Goal: Task Accomplishment & Management: Manage account settings

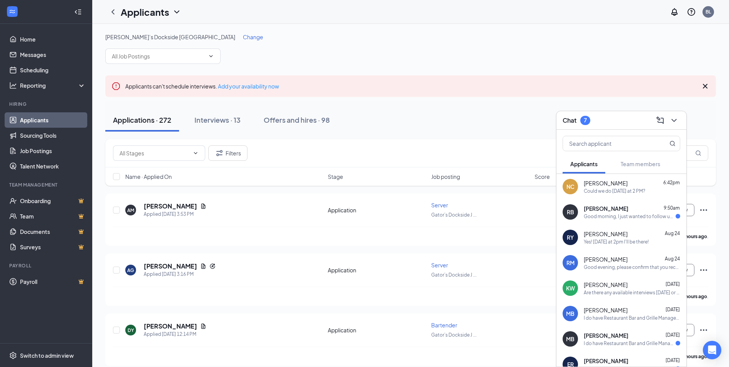
click at [637, 193] on div "Could we do [DATE] at 2 PM?" at bounding box center [615, 191] width 62 height 7
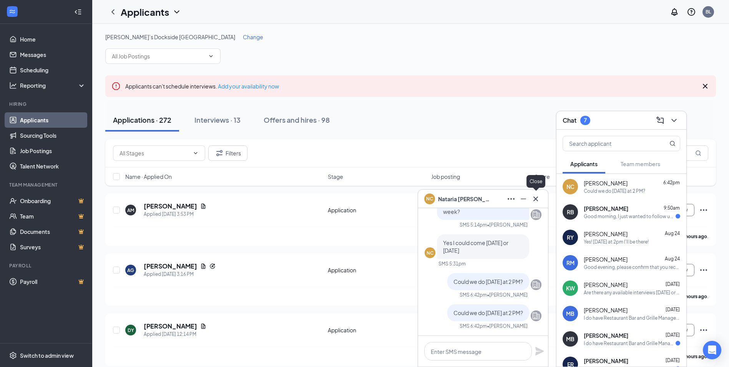
click at [535, 200] on icon "Cross" at bounding box center [536, 198] width 5 height 5
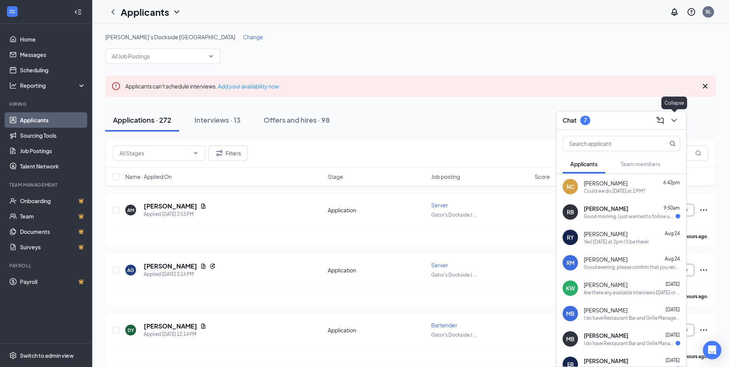
click at [678, 119] on icon "ChevronDown" at bounding box center [674, 120] width 9 height 9
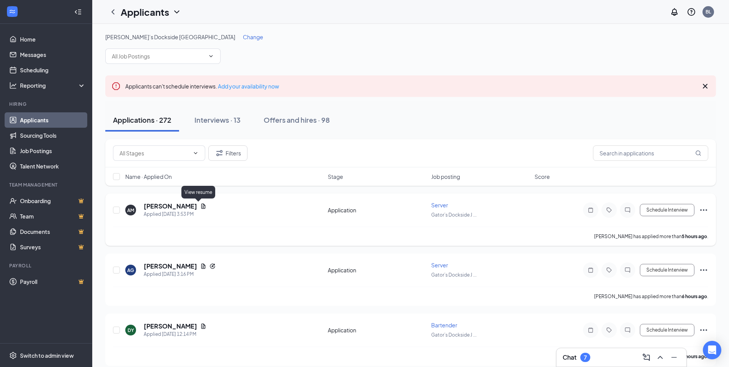
click at [200, 205] on icon "Document" at bounding box center [203, 206] width 6 height 6
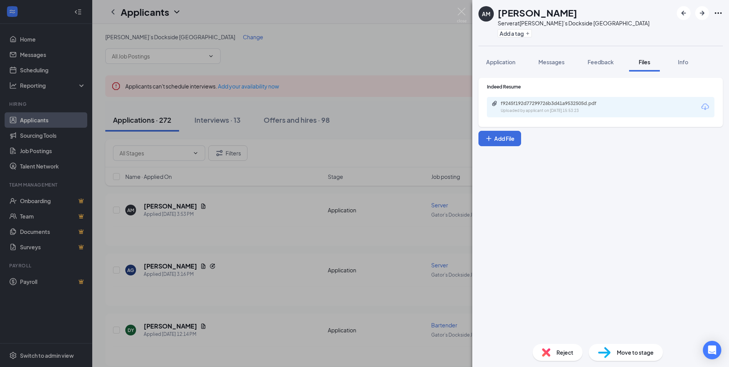
click at [381, 130] on div "AM [PERSON_NAME] Server at Gator’s Dockside Jonesville Add a tag Application Me…" at bounding box center [364, 183] width 729 height 367
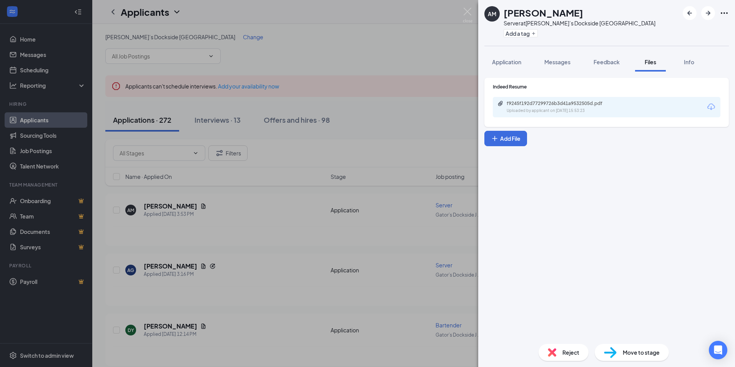
click at [467, 14] on div "Applicants BL" at bounding box center [413, 12] width 643 height 24
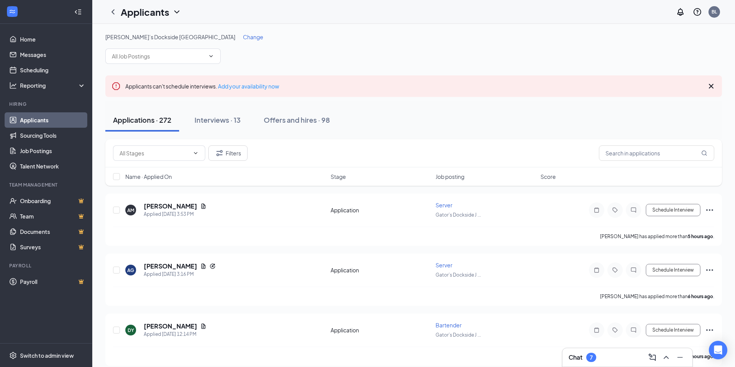
click at [663, 357] on icon "ChevronUp" at bounding box center [666, 357] width 9 height 9
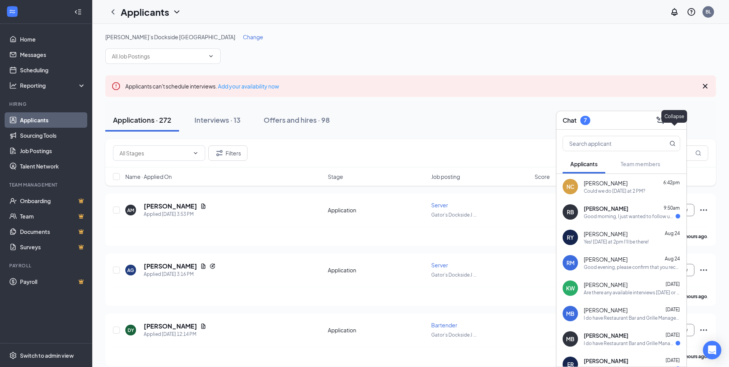
click at [678, 120] on div "Collapse" at bounding box center [675, 116] width 26 height 13
click at [672, 116] on icon "ChevronDown" at bounding box center [674, 120] width 9 height 9
